Goal: Task Accomplishment & Management: Manage account settings

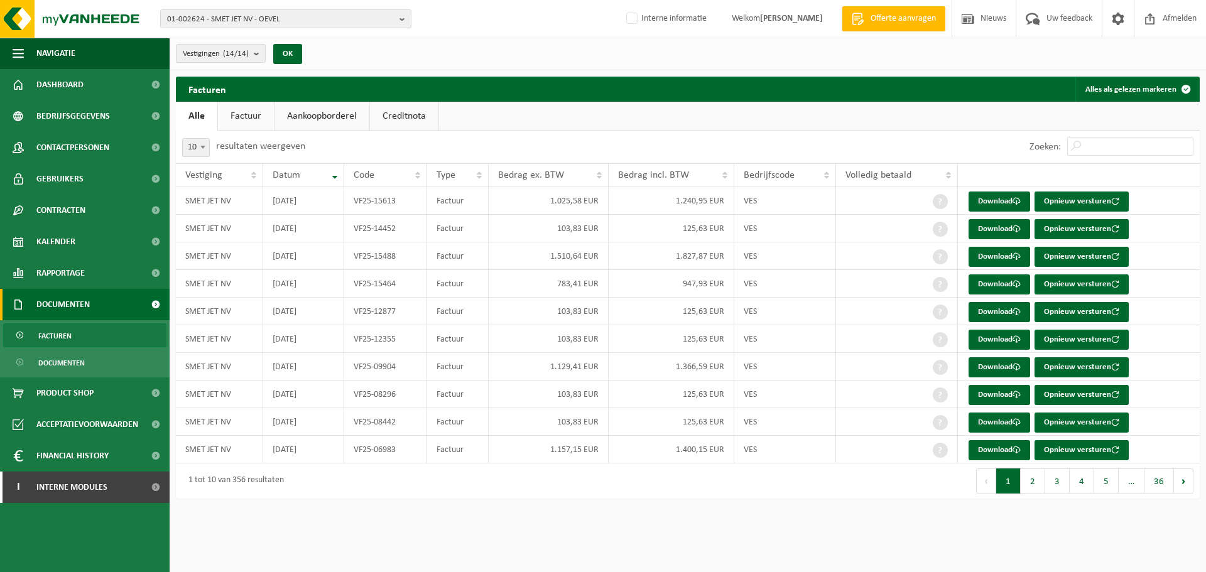
drag, startPoint x: 780, startPoint y: 523, endPoint x: 781, endPoint y: 516, distance: 7.6
click at [780, 520] on html "01-002624 - SMET JET NV - OEVEL 10-913580 - SMET JET NV WERF BE-MINE - KOERSEL …" at bounding box center [603, 286] width 1206 height 572
click at [796, 508] on div "Navigatie Offerte aanvragen Nieuws Uw feedback Afmelden Dashboard Bedrijfsgegev…" at bounding box center [603, 255] width 1206 height 511
click at [355, 18] on span "01-002624 - SMET JET NV - OEVEL" at bounding box center [280, 19] width 227 height 19
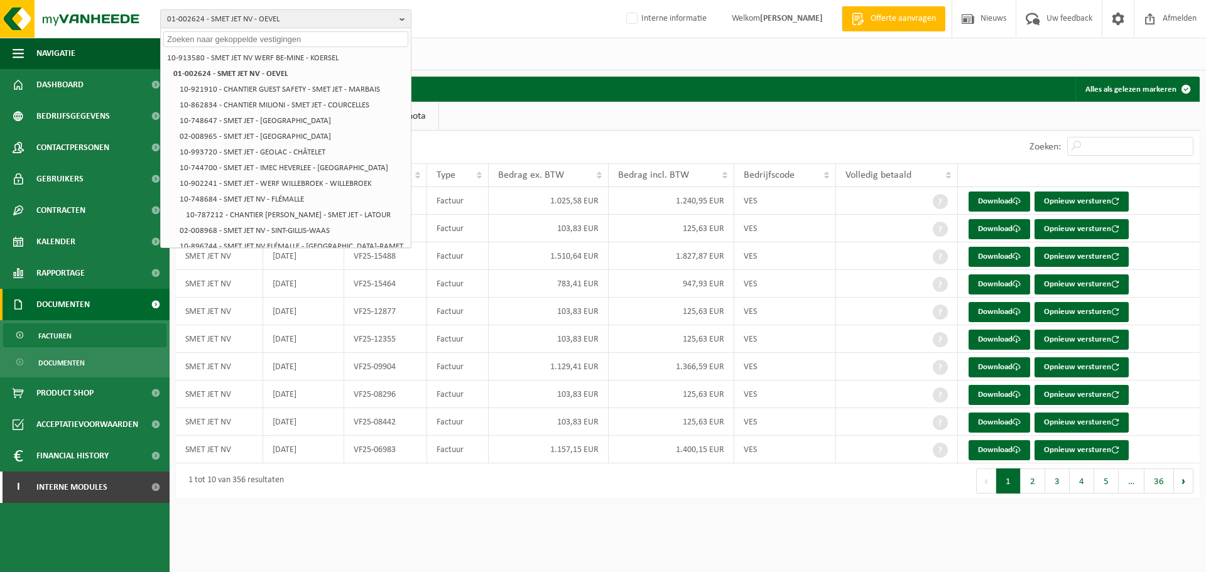
paste input "10-856089"
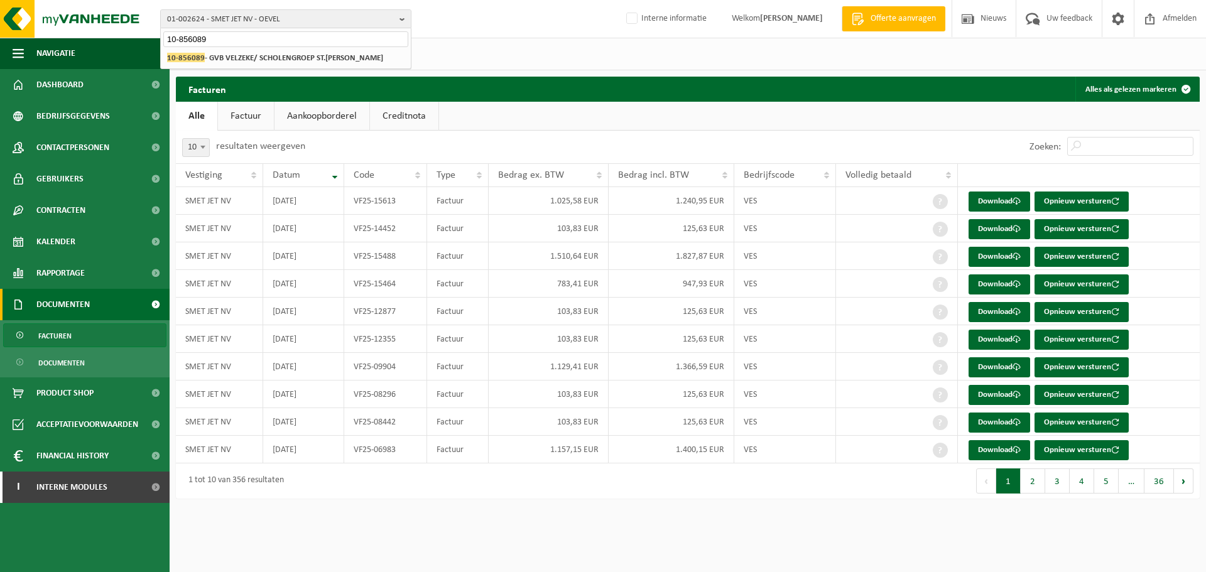
type input "10-856089"
click at [328, 66] on li "10-856089 - GVB VELZEKE/ SCHOLENGROEP ST.FRANCISCUS - VELZEKE-RUDDERSHOVE" at bounding box center [285, 58] width 245 height 16
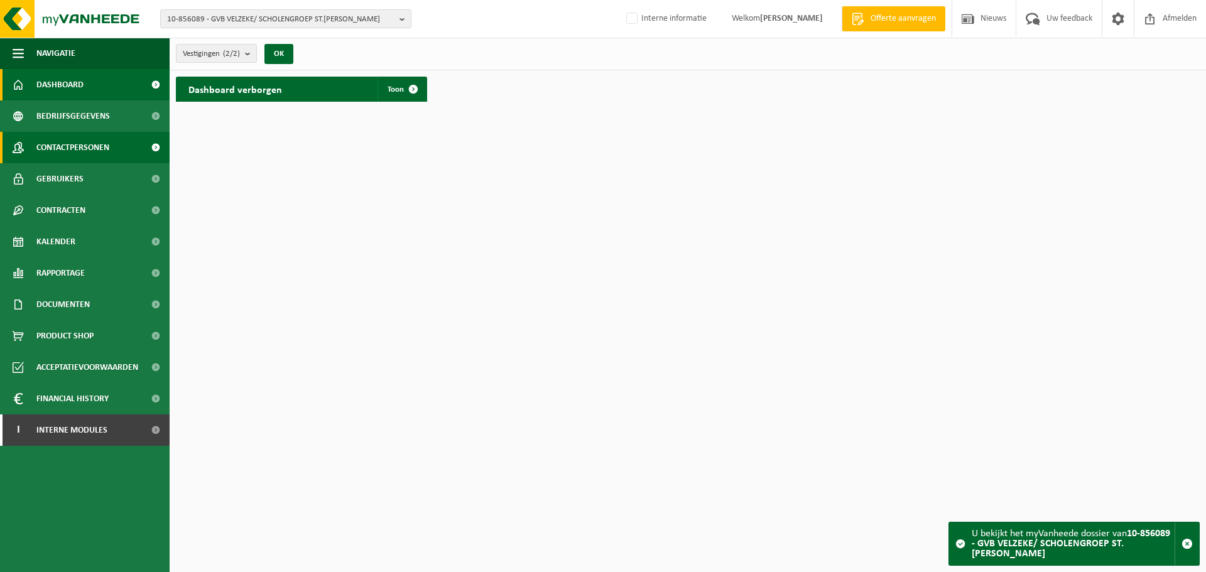
click at [90, 136] on span "Contactpersonen" at bounding box center [72, 147] width 73 height 31
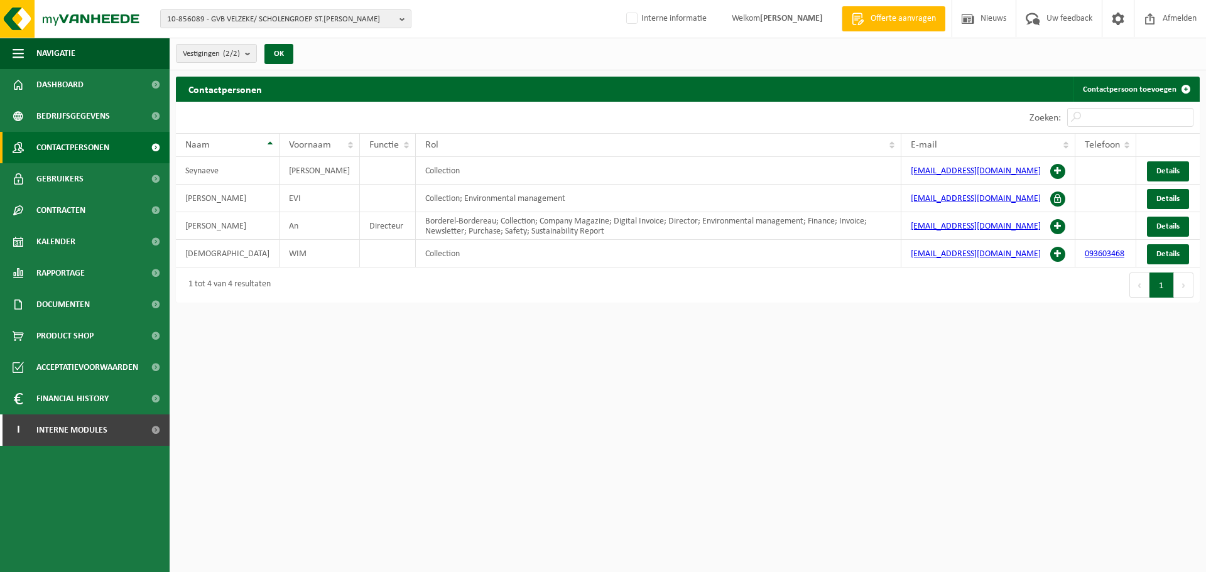
click at [972, 436] on html "10-856089 - GVB VELZEKE/ SCHOLENGROEP ST.FRANCISCUS - VELZEKE-RUDDERSHOVE 10-85…" at bounding box center [603, 286] width 1206 height 572
click at [892, 376] on html "10-856089 - GVB VELZEKE/ SCHOLENGROEP ST.FRANCISCUS - VELZEKE-RUDDERSHOVE 10-85…" at bounding box center [603, 286] width 1206 height 572
click at [649, 488] on html "10-856089 - GVB VELZEKE/ SCHOLENGROEP ST.FRANCISCUS - VELZEKE-RUDDERSHOVE 10-85…" at bounding box center [603, 286] width 1206 height 572
click at [823, 309] on div "Contactpersonen Contactpersoon toevoegen Even geduld. Door de grote hoeveelheid…" at bounding box center [688, 193] width 1036 height 232
click at [820, 292] on div "Eerste Vorige 1 Volgende Laatste" at bounding box center [944, 285] width 512 height 35
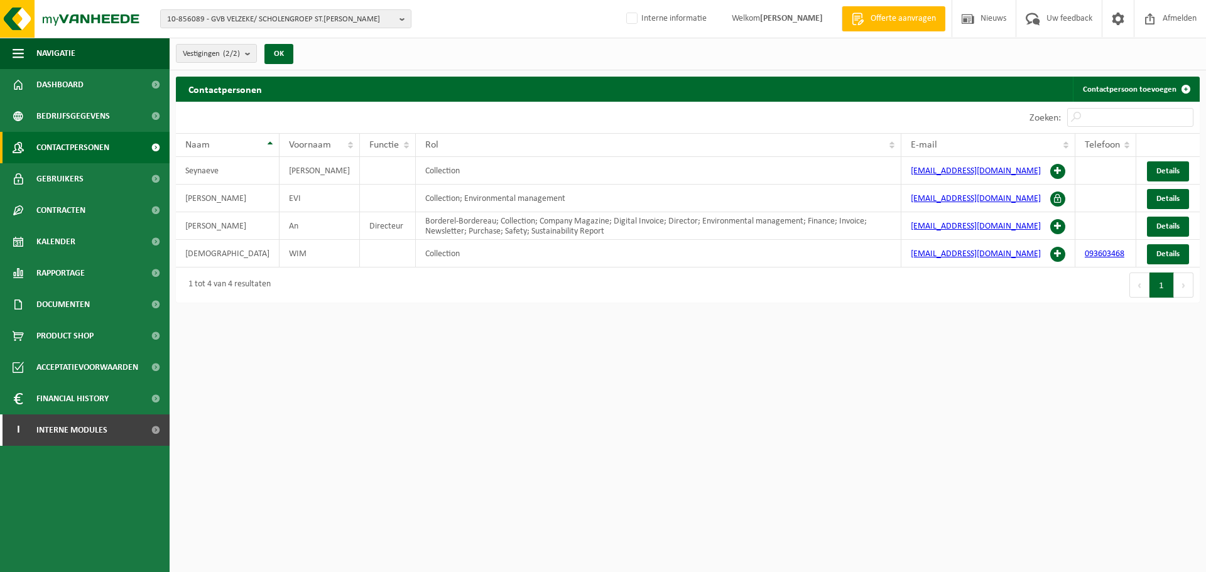
click at [819, 286] on div "Eerste Vorige 1 Volgende Laatste" at bounding box center [944, 285] width 512 height 35
click at [845, 179] on td "Collection" at bounding box center [658, 171] width 485 height 28
click at [448, 181] on td "Collection" at bounding box center [658, 171] width 485 height 28
click at [458, 178] on td "Collection" at bounding box center [658, 171] width 485 height 28
click at [446, 169] on td "Collection" at bounding box center [658, 171] width 485 height 28
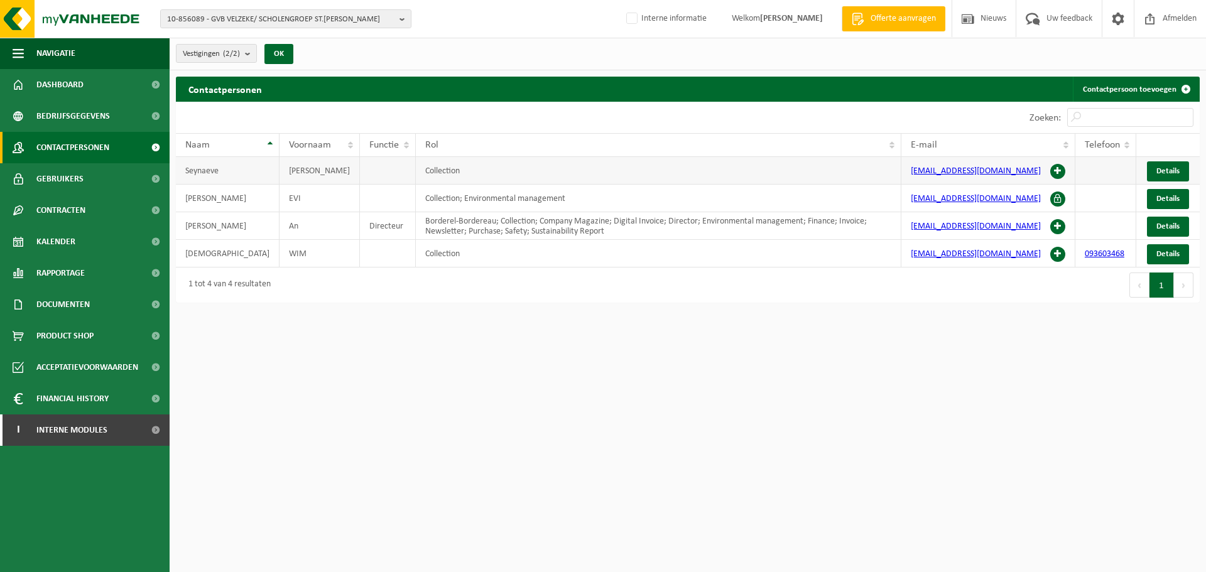
drag, startPoint x: 447, startPoint y: 169, endPoint x: 438, endPoint y: 169, distance: 8.8
click at [438, 169] on td "Collection" at bounding box center [658, 171] width 485 height 28
click at [374, 31] on div "10-856089 - GVB VELZEKE/ SCHOLENGROEP ST.FRANCISCUS - VELZEKE-RUDDERSHOVE 10-85…" at bounding box center [603, 19] width 1206 height 38
click at [367, 22] on span "10-856089 - GVB VELZEKE/ SCHOLENGROEP ST.[PERSON_NAME]" at bounding box center [280, 19] width 227 height 19
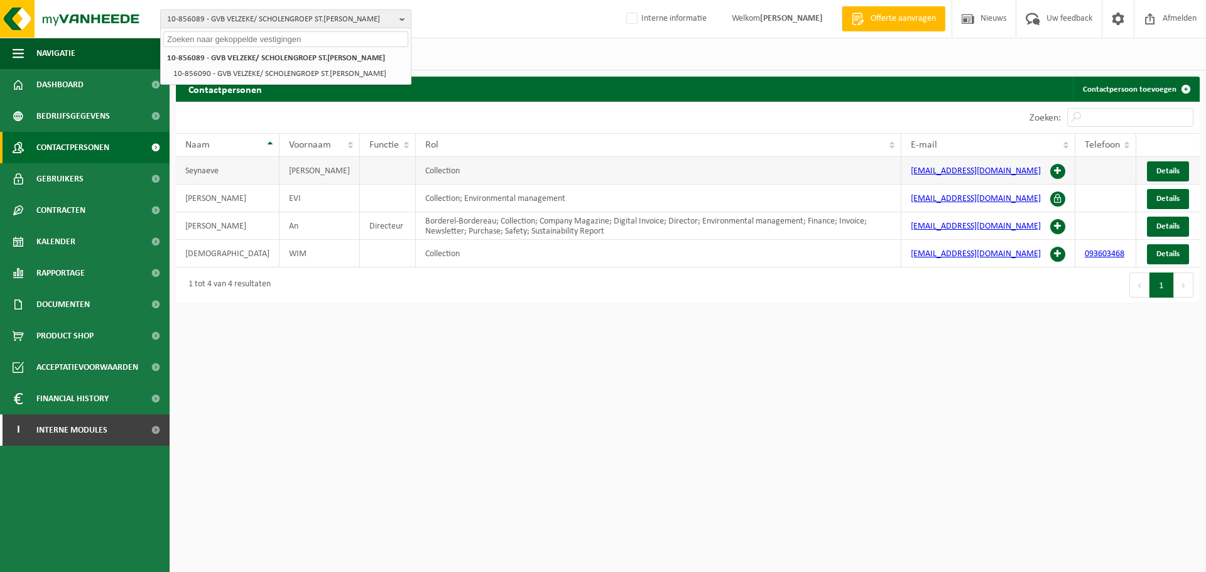
click at [787, 180] on td "Collection" at bounding box center [658, 171] width 485 height 28
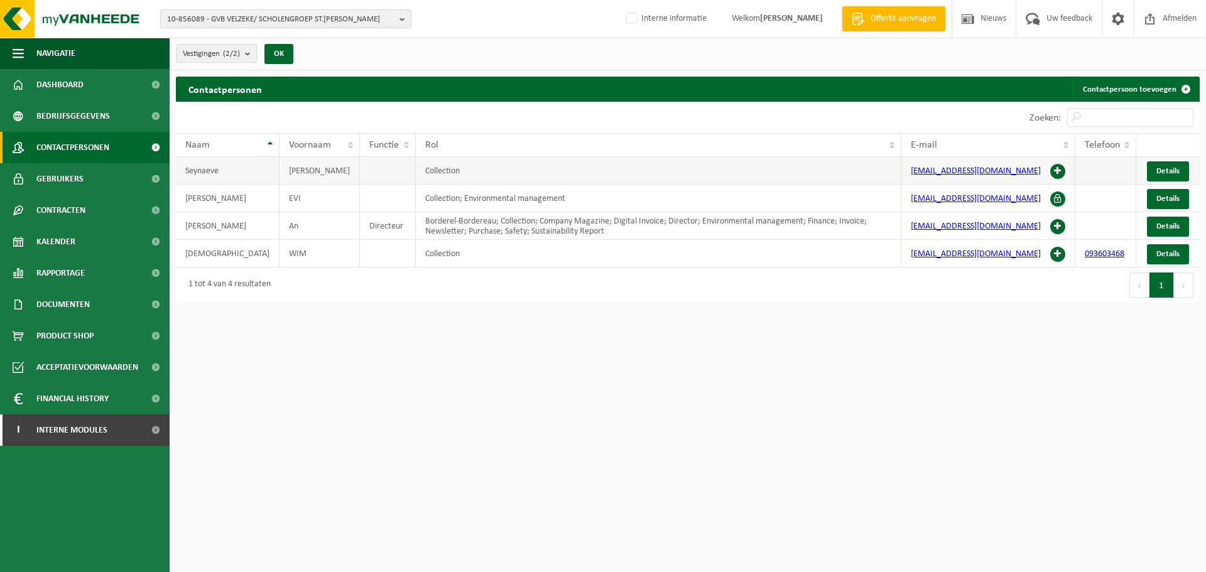
drag, startPoint x: 715, startPoint y: 173, endPoint x: 720, endPoint y: 181, distance: 8.7
click at [716, 178] on td "Collection" at bounding box center [658, 171] width 485 height 28
click at [1058, 168] on span at bounding box center [1057, 171] width 15 height 15
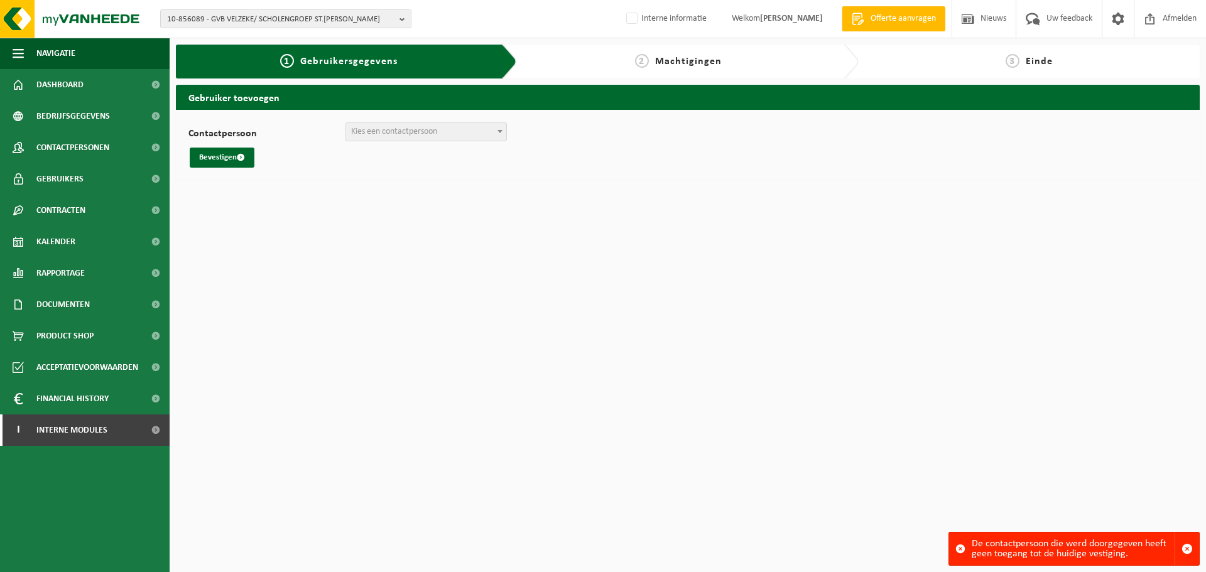
click at [867, 378] on html "10-856089 - GVB VELZEKE/ SCHOLENGROEP ST.FRANCISCUS - VELZEKE-RUDDERSHOVE 10-85…" at bounding box center [603, 286] width 1206 height 572
click at [304, 18] on span "10-856089 - GVB VELZEKE/ SCHOLENGROEP ST.FRANCISCUS - VELZEKE-RUDDERSHOVE" at bounding box center [280, 19] width 227 height 19
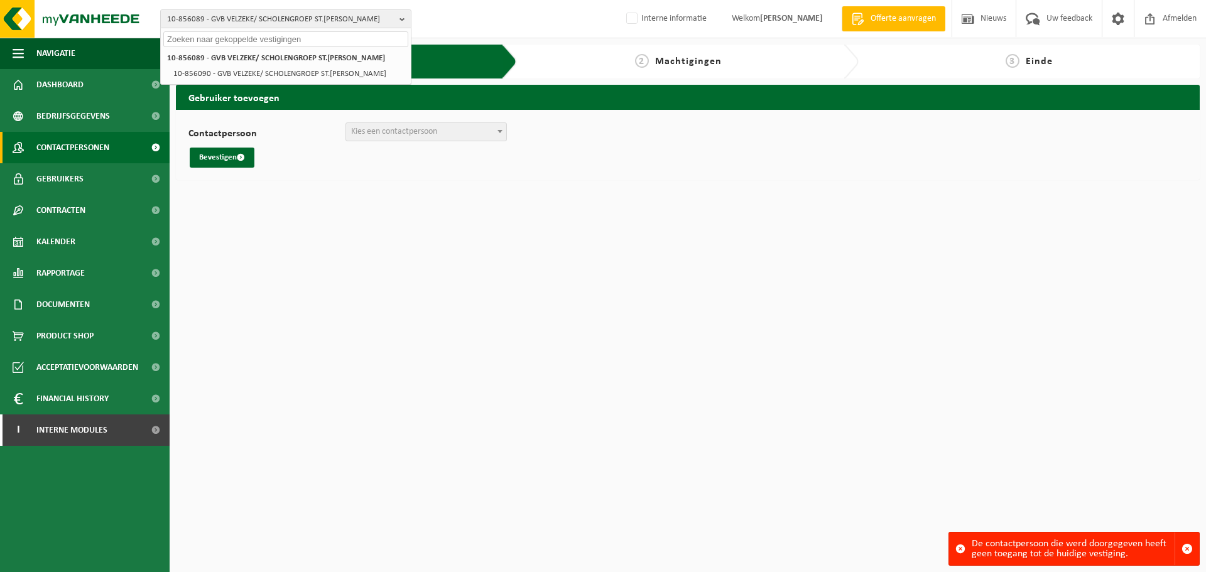
click at [46, 145] on span "Contactpersonen" at bounding box center [72, 147] width 73 height 31
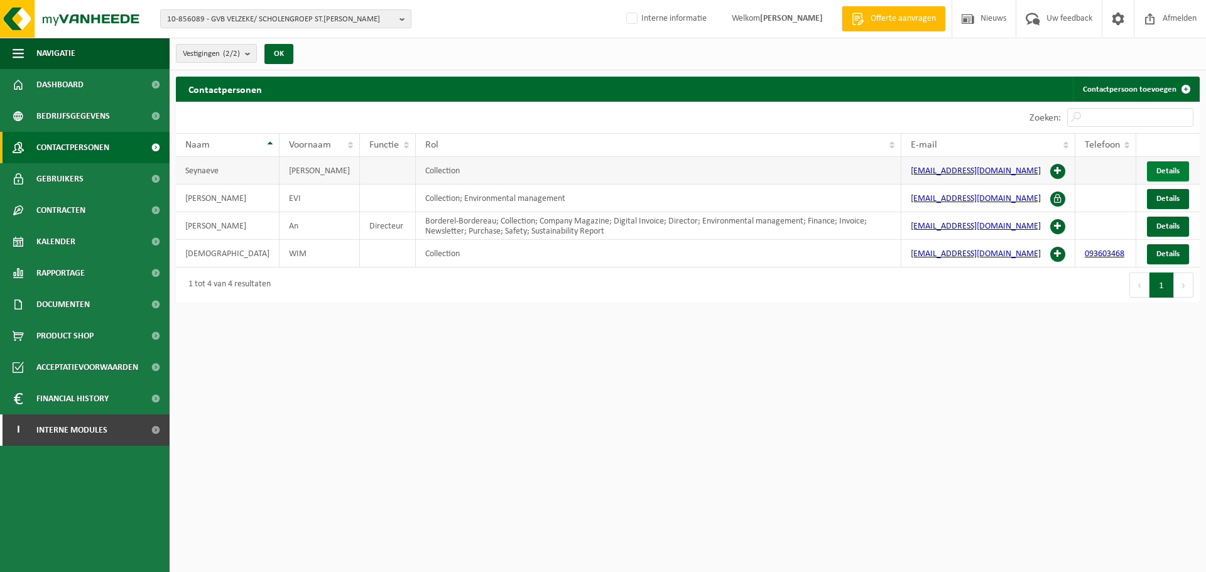
click at [1166, 168] on span "Details" at bounding box center [1167, 171] width 23 height 8
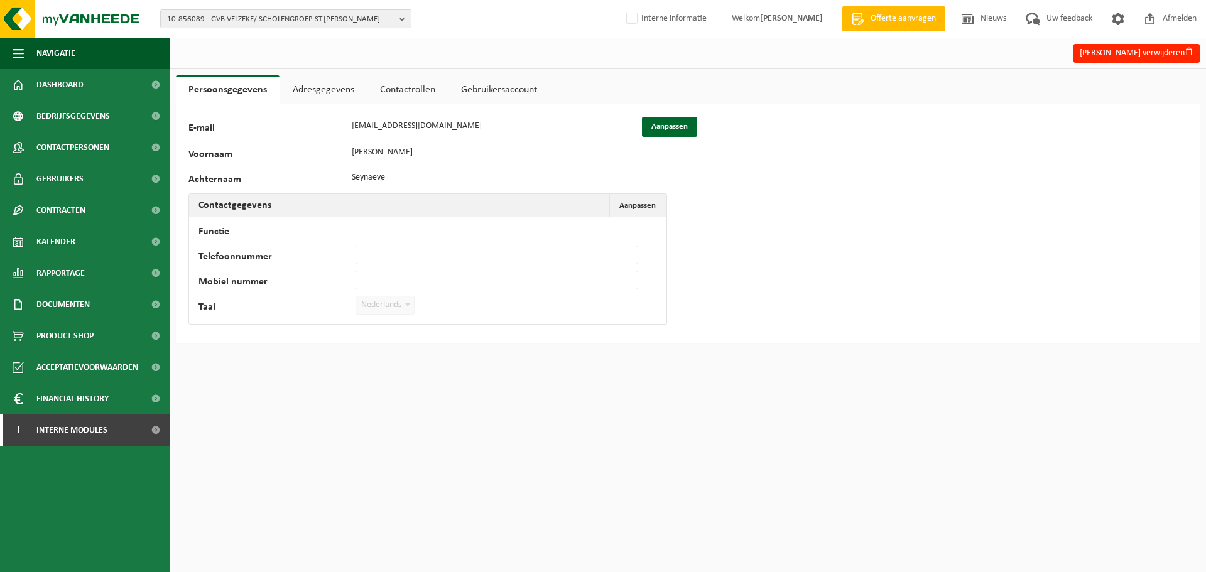
click at [385, 105] on div "127718 E-mail contact@schoolleeuwergem.be Aanpassen Voornaam Sam Achternaam Sey…" at bounding box center [688, 223] width 1024 height 239
click at [411, 95] on link "Contactrollen" at bounding box center [407, 89] width 80 height 29
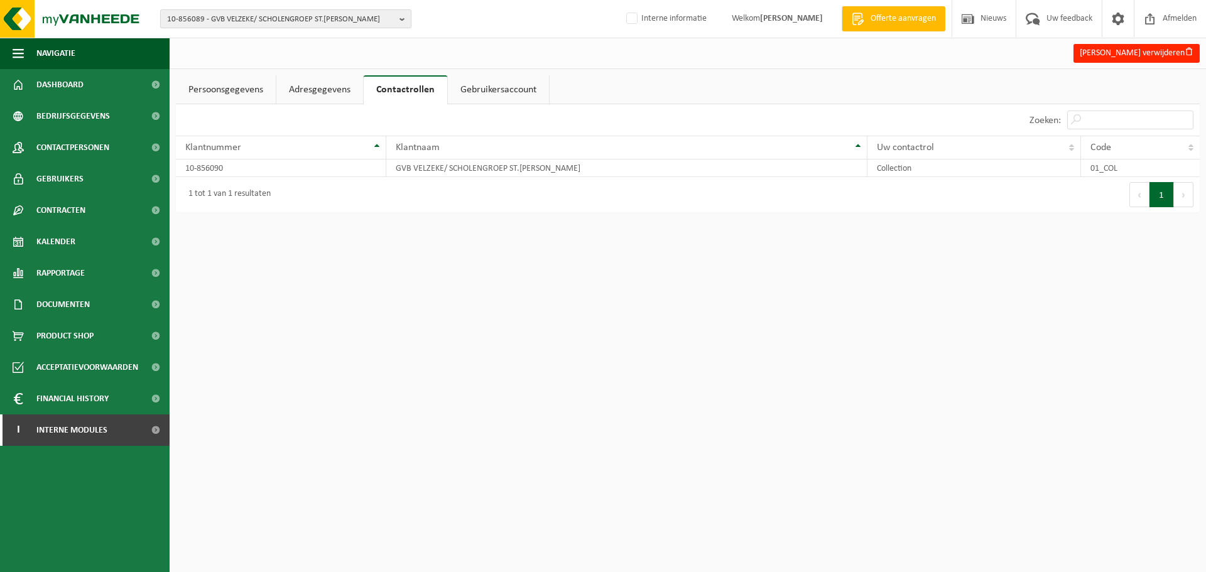
click at [307, 21] on span "10-856089 - GVB VELZEKE/ SCHOLENGROEP ST.[PERSON_NAME]" at bounding box center [280, 19] width 227 height 19
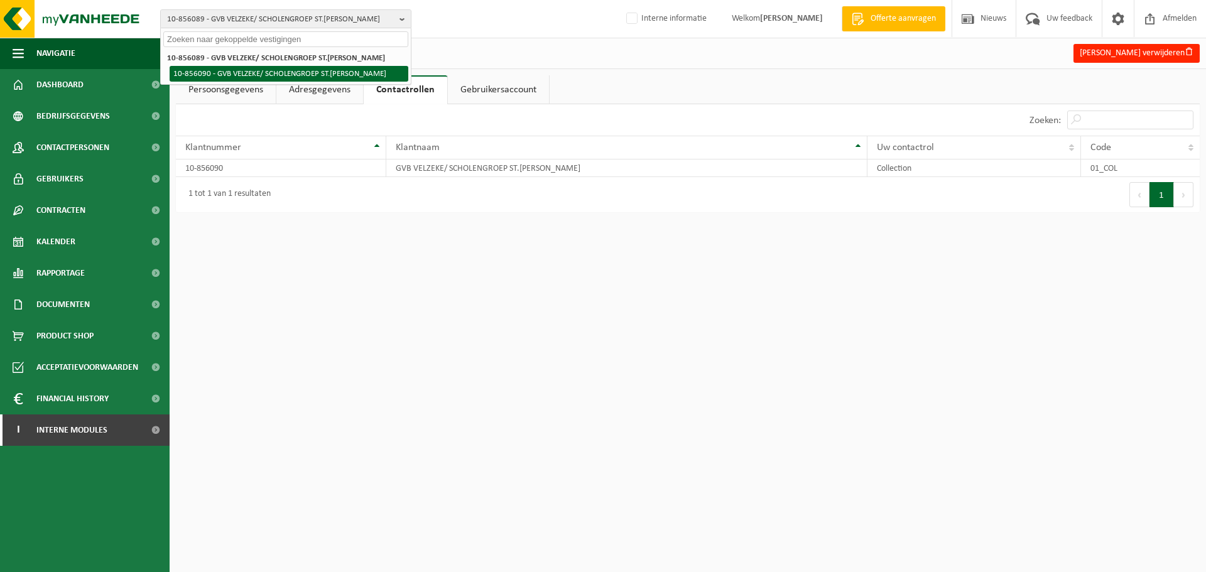
click at [251, 82] on li "10-856090 - GVB VELZEKE/ SCHOLENGROEP ST.[PERSON_NAME]" at bounding box center [289, 74] width 239 height 16
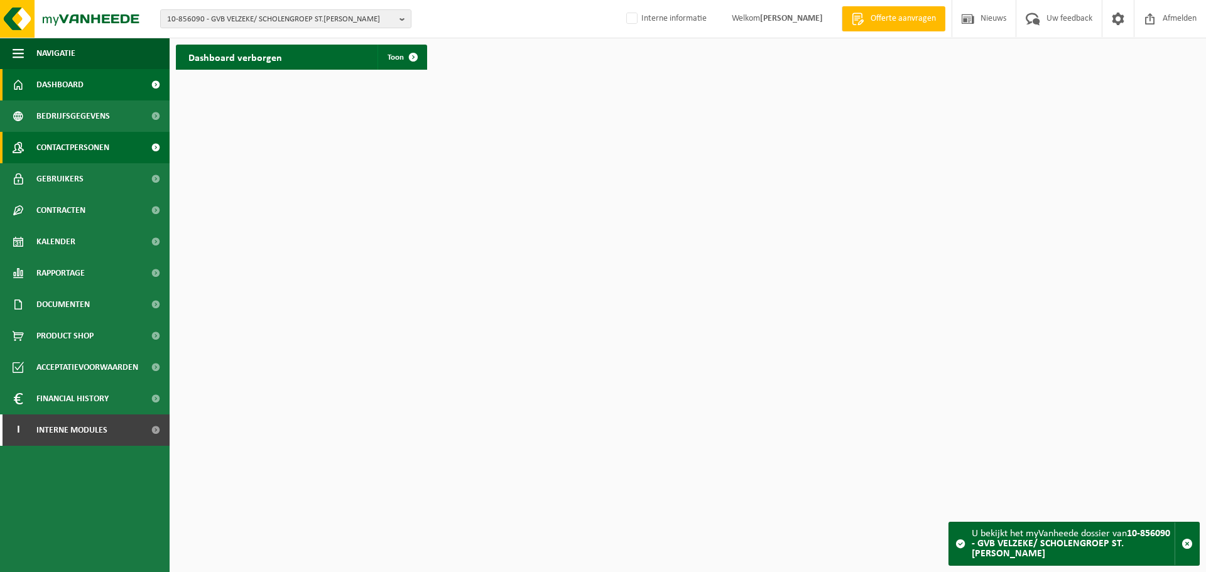
click at [106, 153] on span "Contactpersonen" at bounding box center [72, 147] width 73 height 31
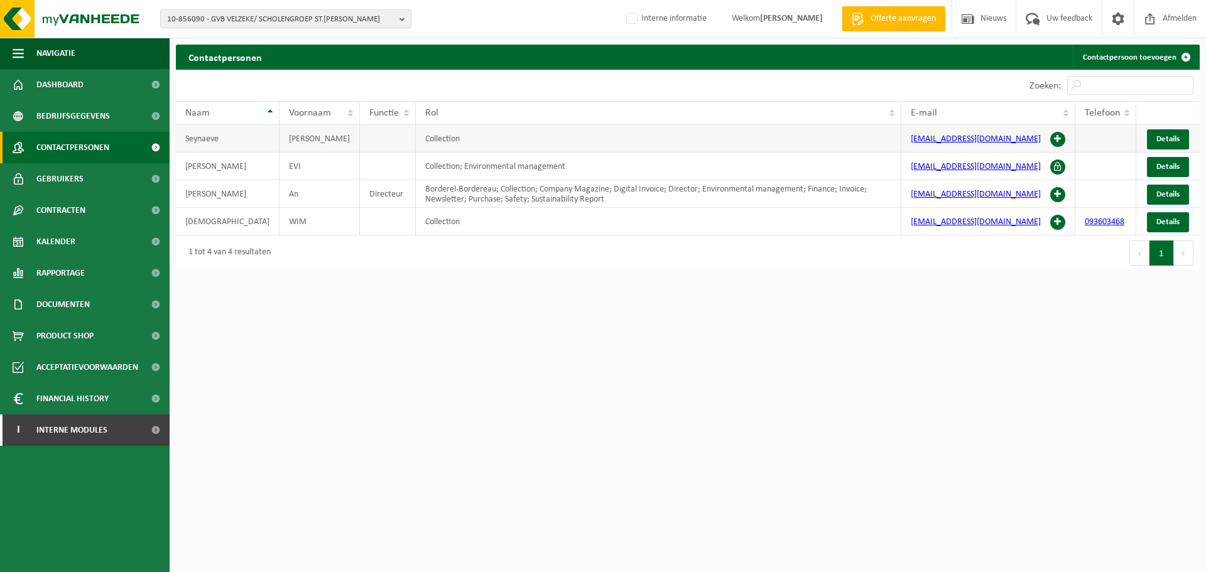
click at [1056, 143] on span at bounding box center [1057, 139] width 15 height 15
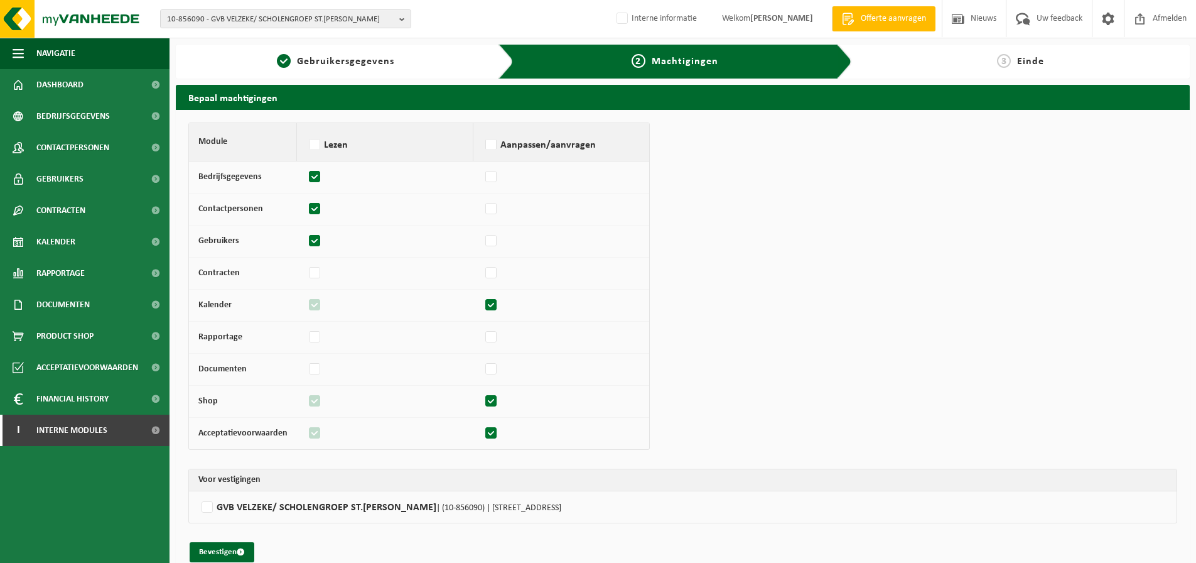
scroll to position [18, 0]
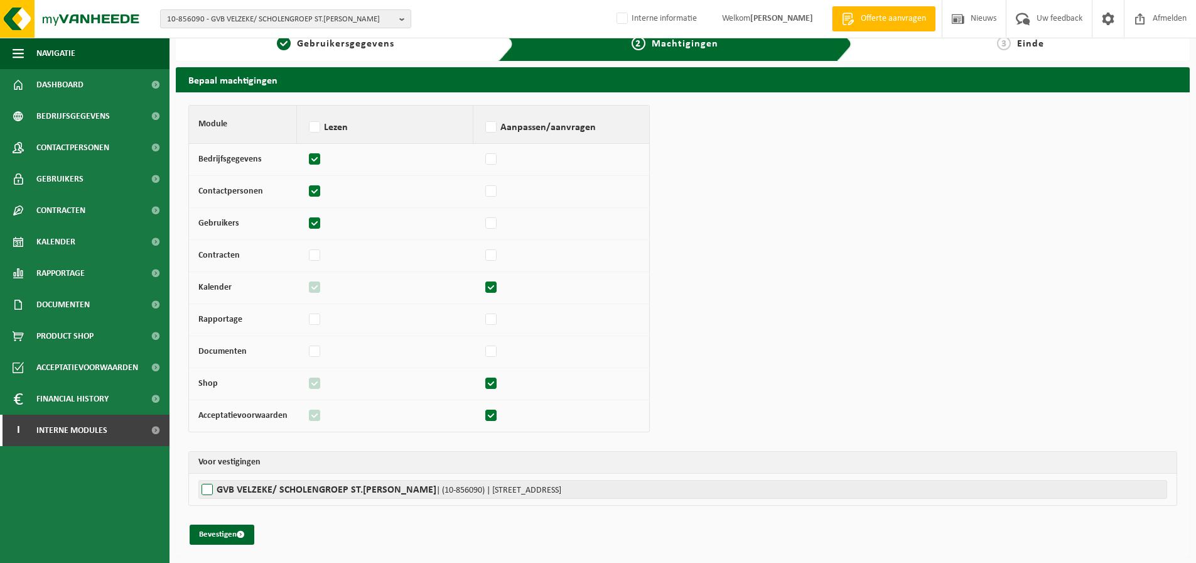
click at [252, 485] on label"] "GVB VELZEKE/ SCHOLENGROEP ST.[PERSON_NAME] | (10-856090) | [STREET_ADDRESS]" at bounding box center [682, 489] width 969 height 19
click at [252, 485] on input "GVB VELZEKE/ SCHOLENGROEP ST.[PERSON_NAME] | (10-856090) | [STREET_ADDRESS]" at bounding box center [796, 489] width 1196 height 19
checkbox input "true"
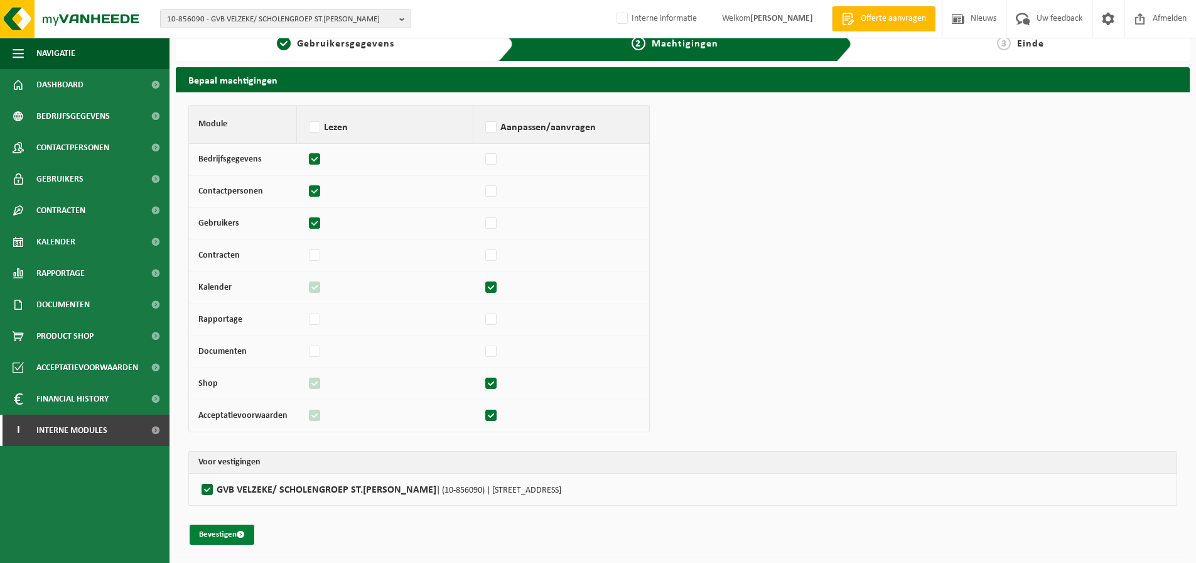
click at [223, 538] on button "Bevestigen" at bounding box center [222, 534] width 65 height 20
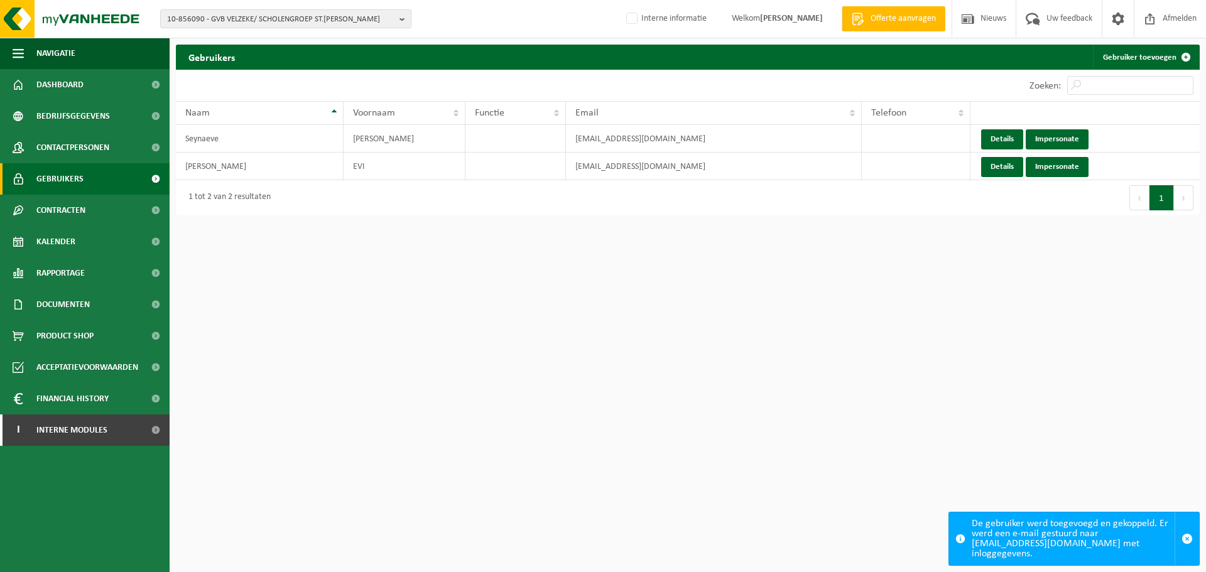
click at [671, 398] on html "10-856090 - GVB VELZEKE/ SCHOLENGROEP ST.[PERSON_NAME] 10-856089 - GVB VELZEKE/…" at bounding box center [603, 286] width 1206 height 572
click at [715, 369] on html "10-856090 - GVB VELZEKE/ SCHOLENGROEP ST.FRANCISCUS - LEEUWERGEM 10-856089 - GV…" at bounding box center [603, 286] width 1206 height 572
click at [66, 236] on span "Kalender" at bounding box center [55, 241] width 39 height 31
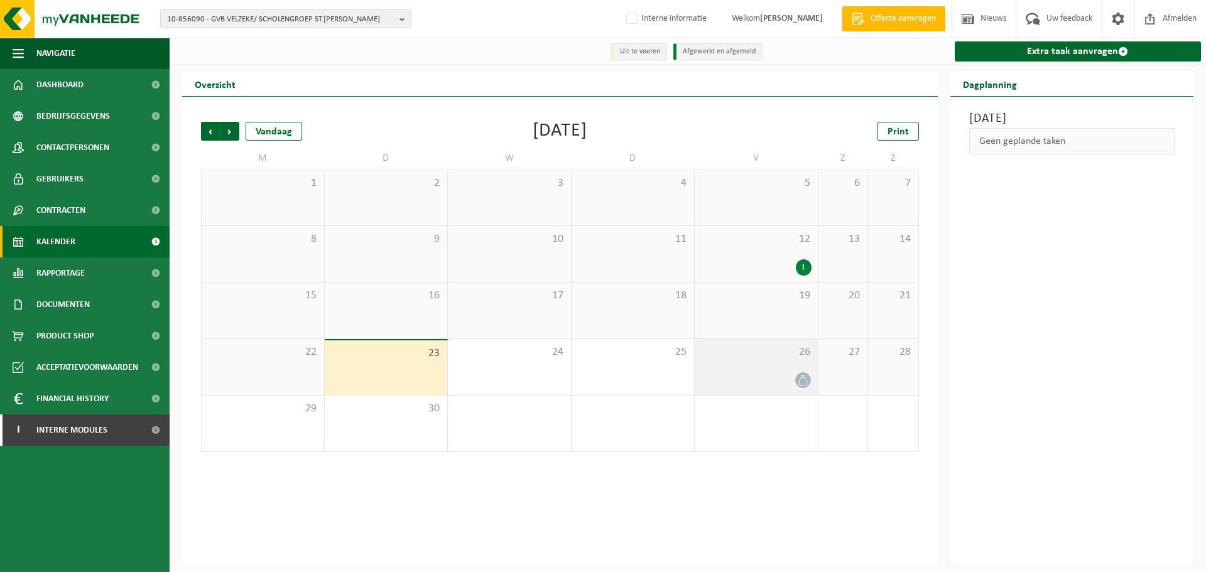
click at [749, 371] on div "26" at bounding box center [756, 367] width 123 height 56
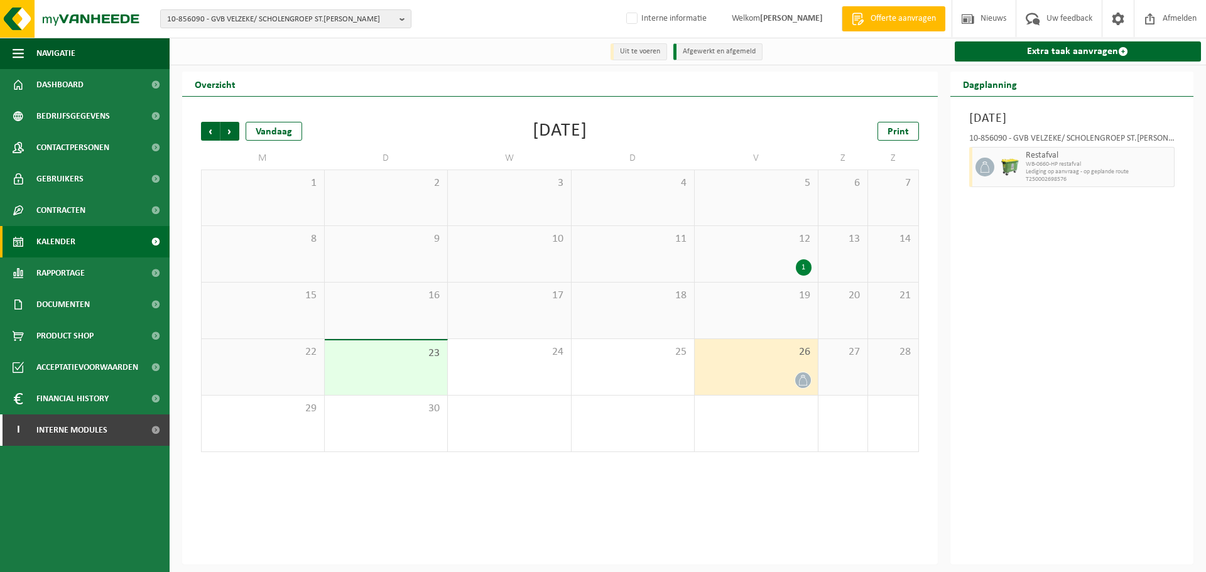
drag, startPoint x: 1144, startPoint y: 347, endPoint x: 1100, endPoint y: 369, distance: 49.7
click at [1120, 360] on div "[DATE] 10-856090 - GVB VELZEKE/ SCHOLENGROEP ST.[PERSON_NAME] Restafval WB-0660…" at bounding box center [1072, 331] width 244 height 468
click at [725, 385] on div at bounding box center [756, 380] width 111 height 17
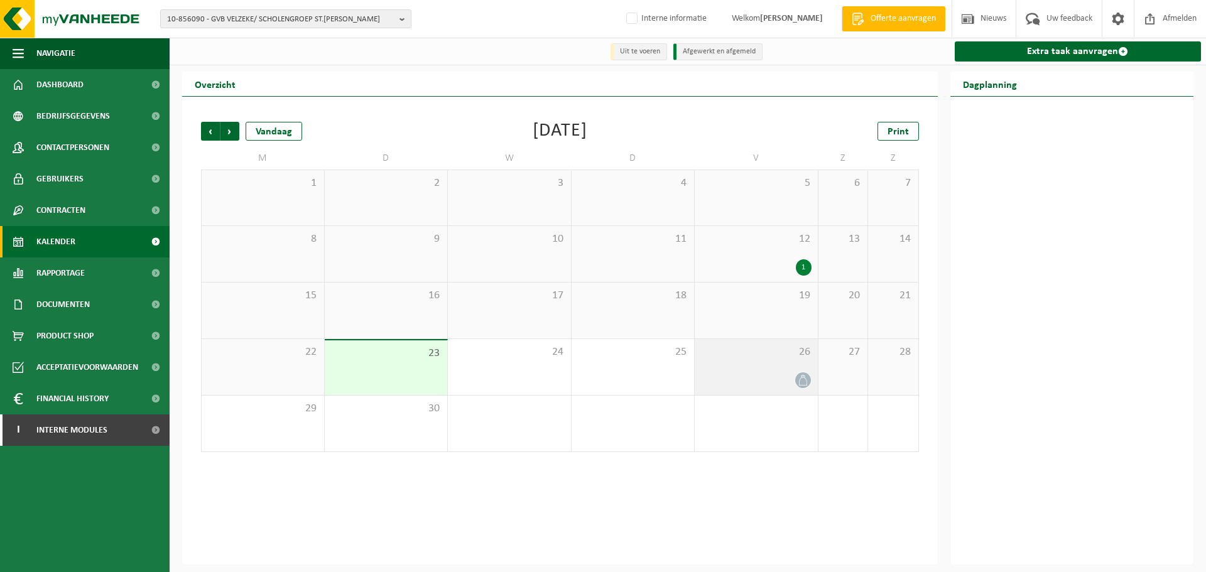
click at [759, 388] on div at bounding box center [756, 380] width 111 height 17
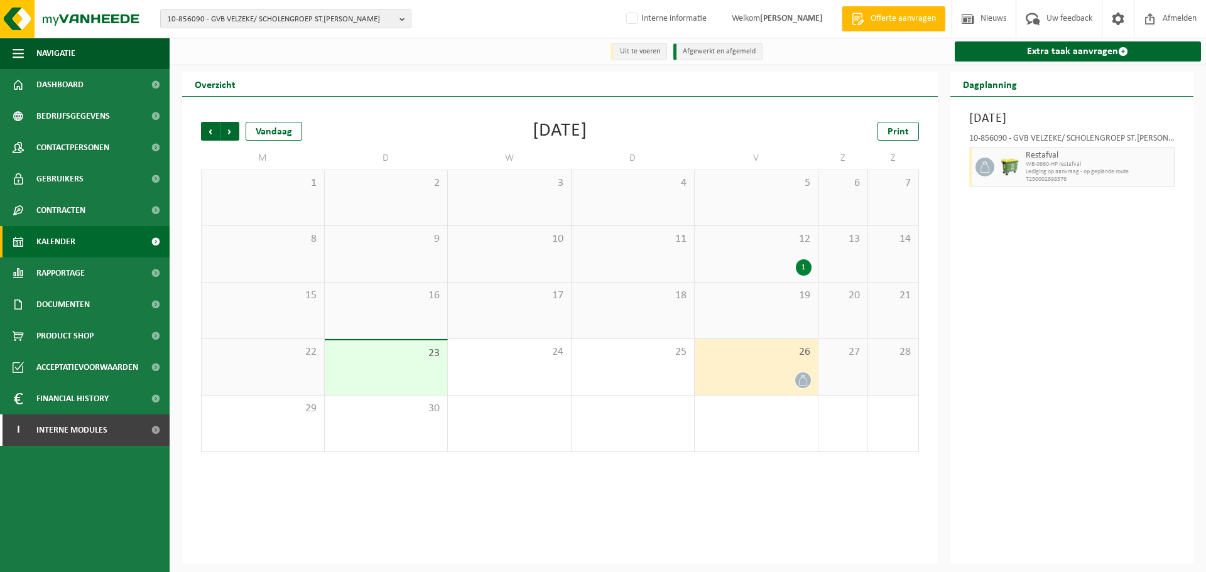
click at [1082, 406] on div "[DATE] 10-856090 - GVB VELZEKE/ SCHOLENGROEP ST.[PERSON_NAME] Restafval WB-0660…" at bounding box center [1072, 331] width 244 height 468
